Goal: Find specific page/section: Find specific page/section

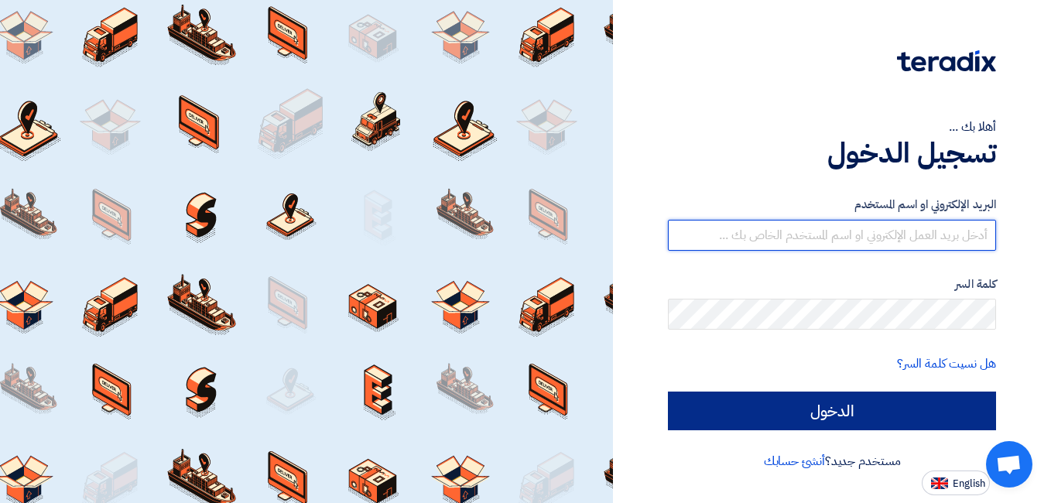
type input "[EMAIL_ADDRESS][DOMAIN_NAME]"
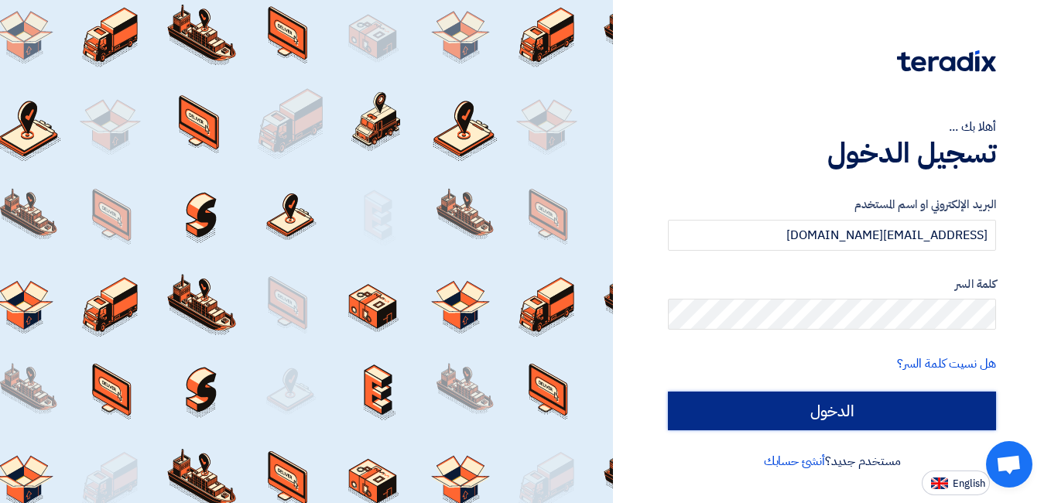
click at [733, 396] on input "الدخول" at bounding box center [832, 411] width 328 height 39
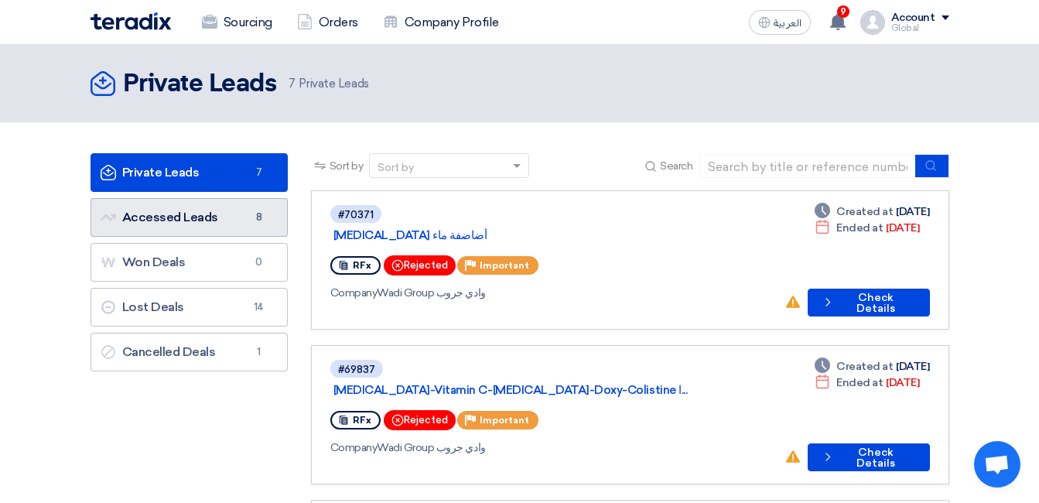
click at [163, 221] on link "Accessed Leads Accessed Leads 8" at bounding box center [189, 217] width 197 height 39
